Goal: Complete application form

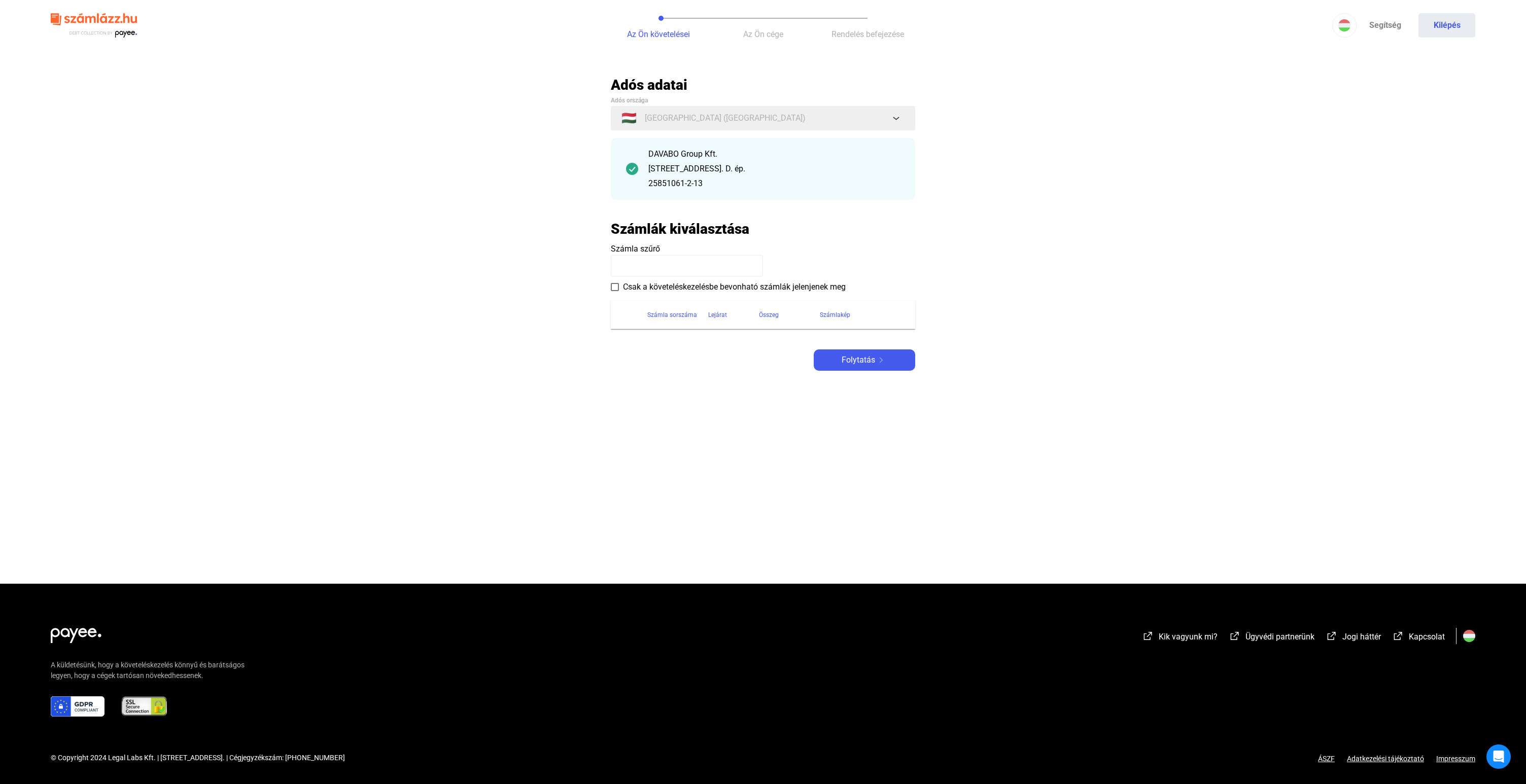
click at [793, 162] on div "DAVABO Group Kft. [STREET_ADDRESS] D. ép. 25851061-2-13" at bounding box center [774, 169] width 252 height 42
drag, startPoint x: 789, startPoint y: 180, endPoint x: 724, endPoint y: 182, distance: 65.0
click at [789, 180] on div "25851061-2-13" at bounding box center [774, 183] width 252 height 12
click at [633, 168] on img at bounding box center [632, 169] width 12 height 12
click at [753, 176] on div "DAVABO Group Kft. [STREET_ADDRESS] D. ép. 25851061-2-13" at bounding box center [774, 169] width 252 height 42
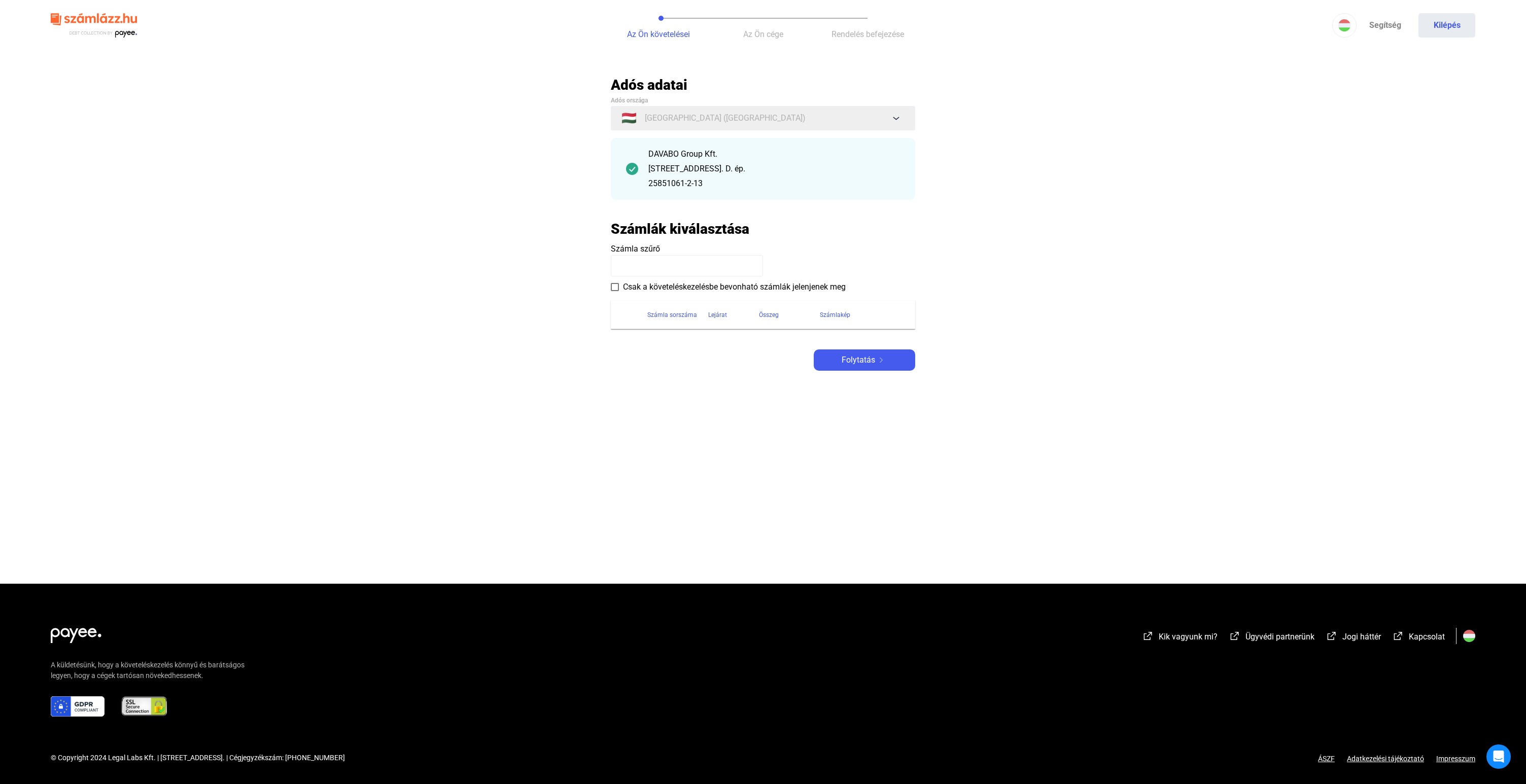
click at [763, 172] on div "[STREET_ADDRESS]. D. ép." at bounding box center [774, 169] width 252 height 12
click at [762, 195] on div "DAVABO Group Kft. [STREET_ADDRESS] D. ép. 25851061-2-13" at bounding box center [763, 169] width 305 height 62
click at [748, 174] on div "[STREET_ADDRESS]. D. ép." at bounding box center [774, 169] width 252 height 12
click at [743, 172] on div "[STREET_ADDRESS]. D. ép." at bounding box center [774, 169] width 252 height 12
click at [617, 285] on span at bounding box center [615, 287] width 8 height 8
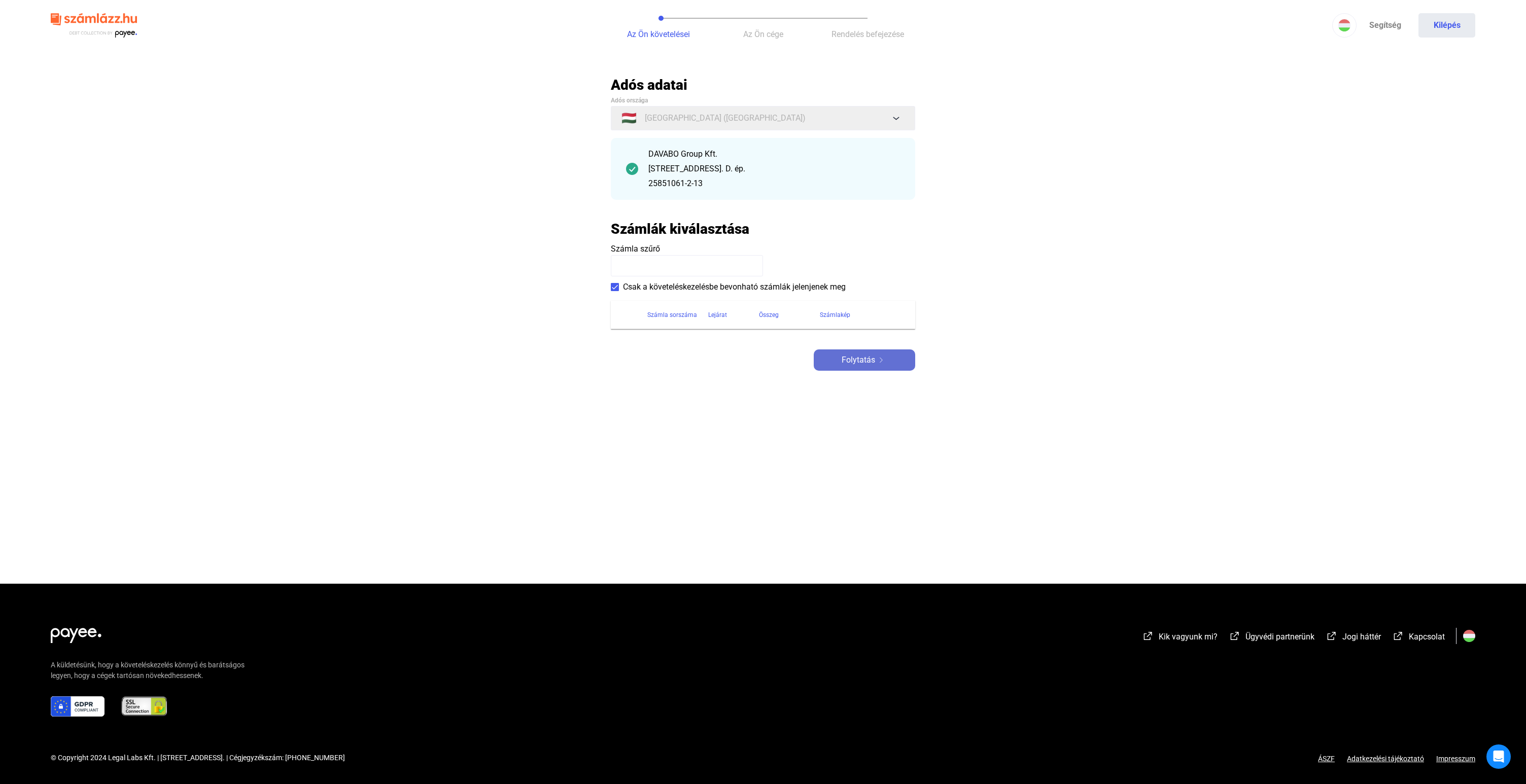
click at [868, 367] on button "Folytatás" at bounding box center [864, 360] width 101 height 22
click at [858, 379] on span "Folytatás" at bounding box center [858, 379] width 34 height 12
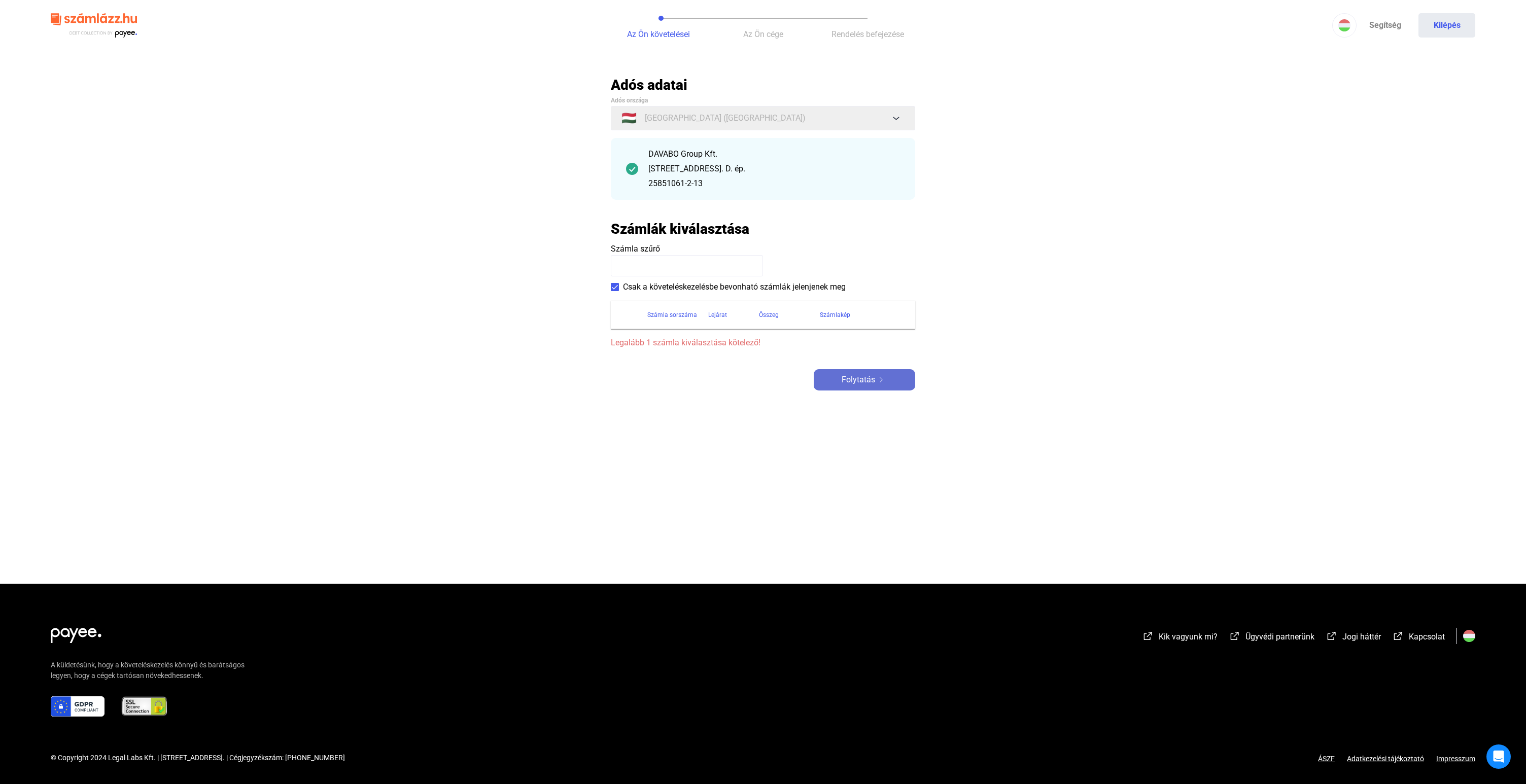
click at [858, 379] on span "Folytatás" at bounding box center [858, 379] width 34 height 12
